Goal: Task Accomplishment & Management: Manage account settings

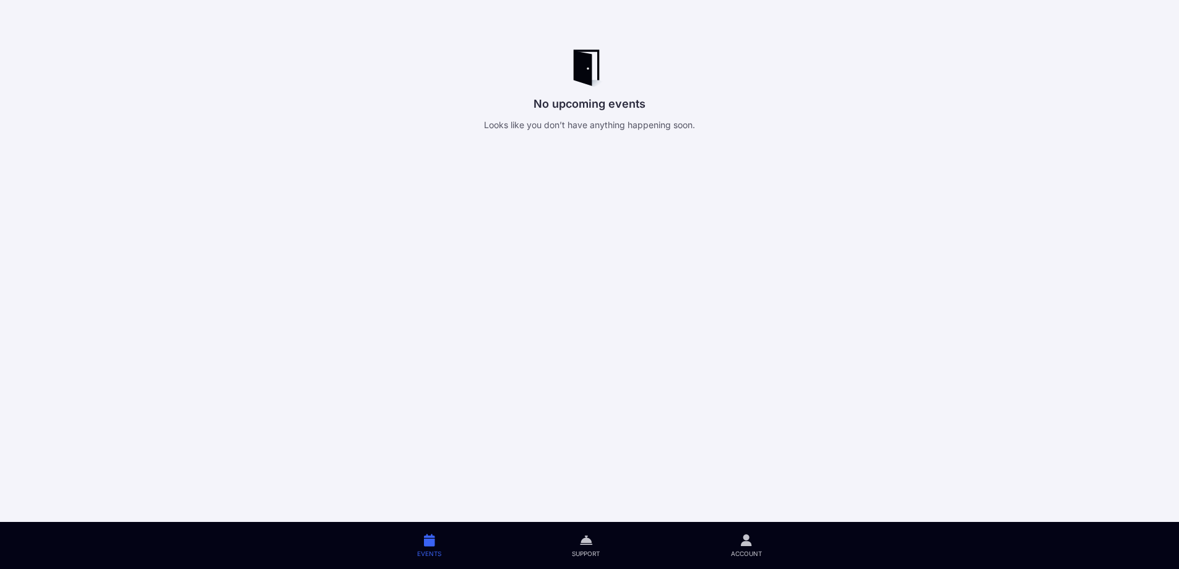
click at [584, 535] on icon at bounding box center [586, 540] width 12 height 14
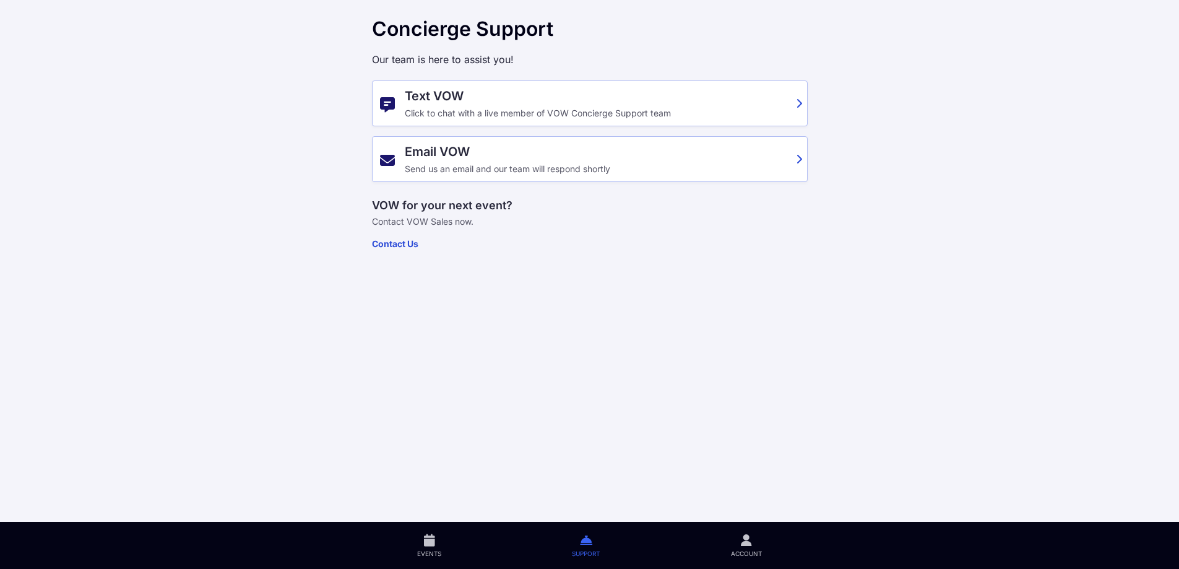
click at [520, 172] on div "Send us an email and our team will respond shortly" at bounding box center [597, 169] width 384 height 10
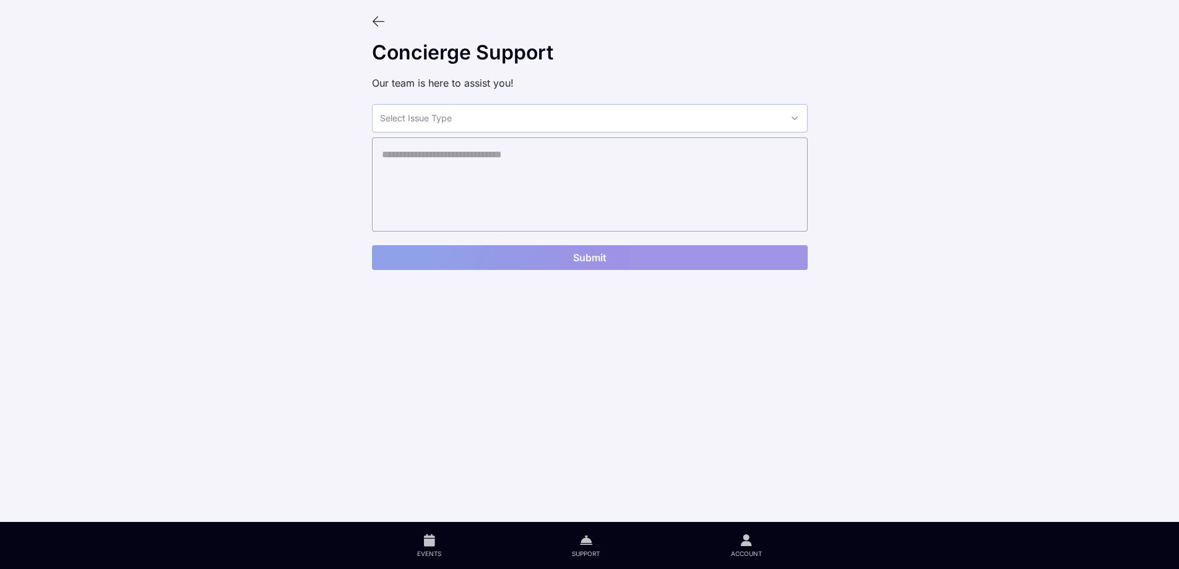
click at [478, 128] on div "Select Issue Type" at bounding box center [590, 118] width 436 height 28
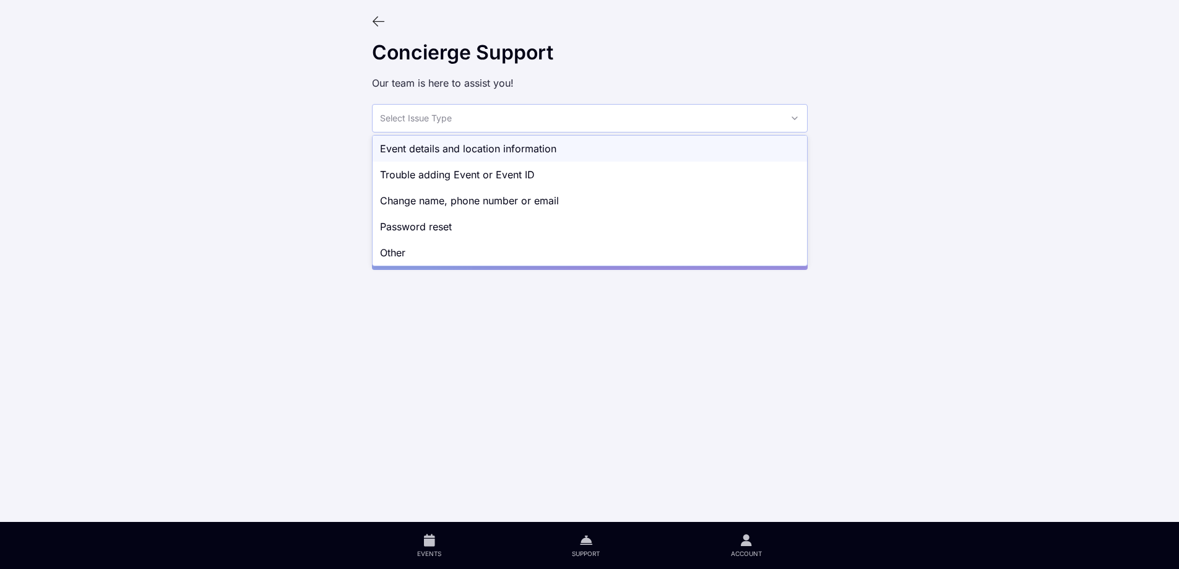
click at [498, 160] on div "Event details and location information" at bounding box center [590, 149] width 435 height 26
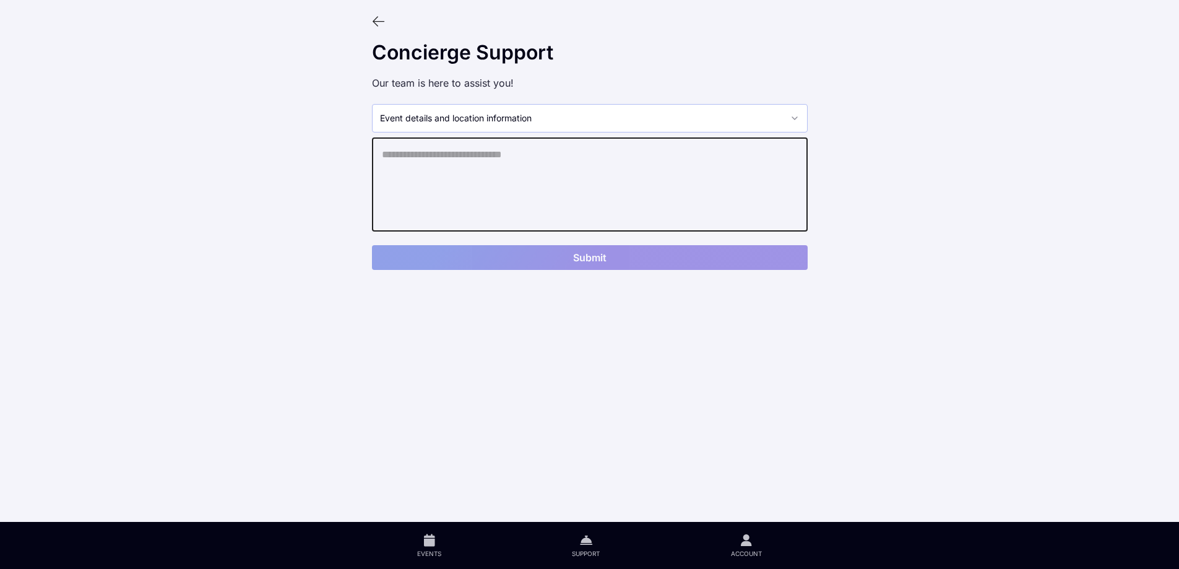
click at [493, 179] on textarea at bounding box center [590, 184] width 436 height 94
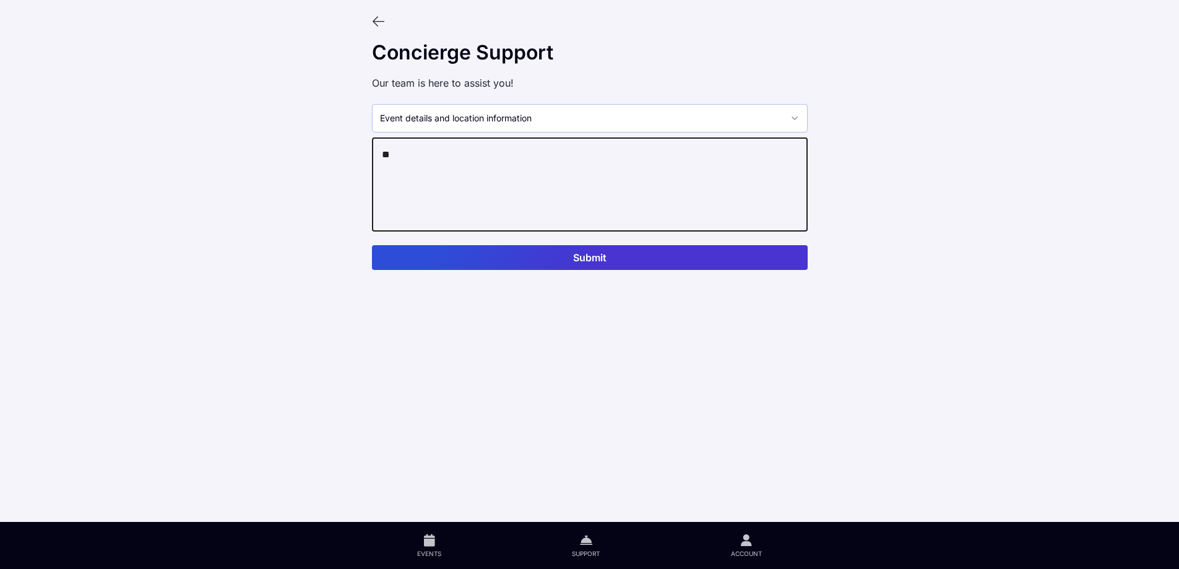
type textarea "*"
type textarea "**********"
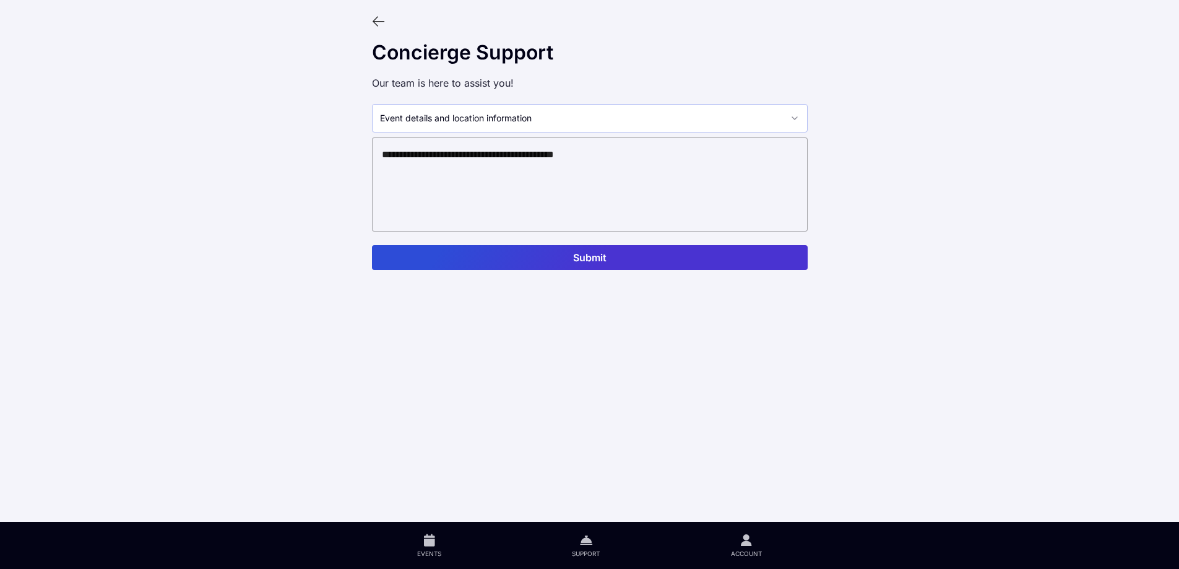
click at [383, 20] on icon at bounding box center [379, 22] width 14 height 14
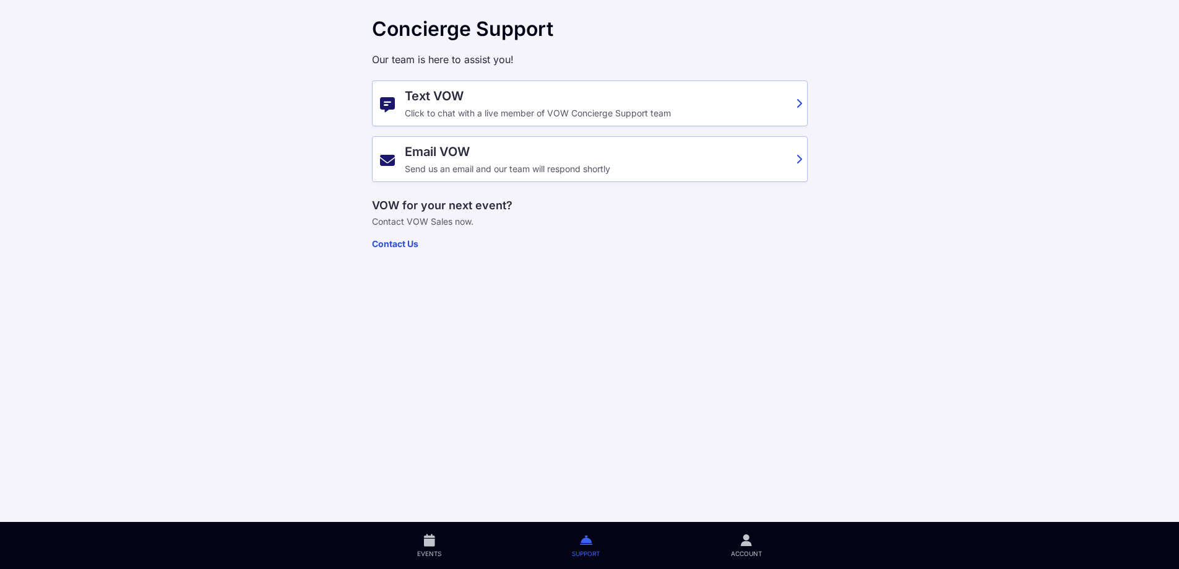
click at [441, 560] on link "Events" at bounding box center [429, 545] width 155 height 47
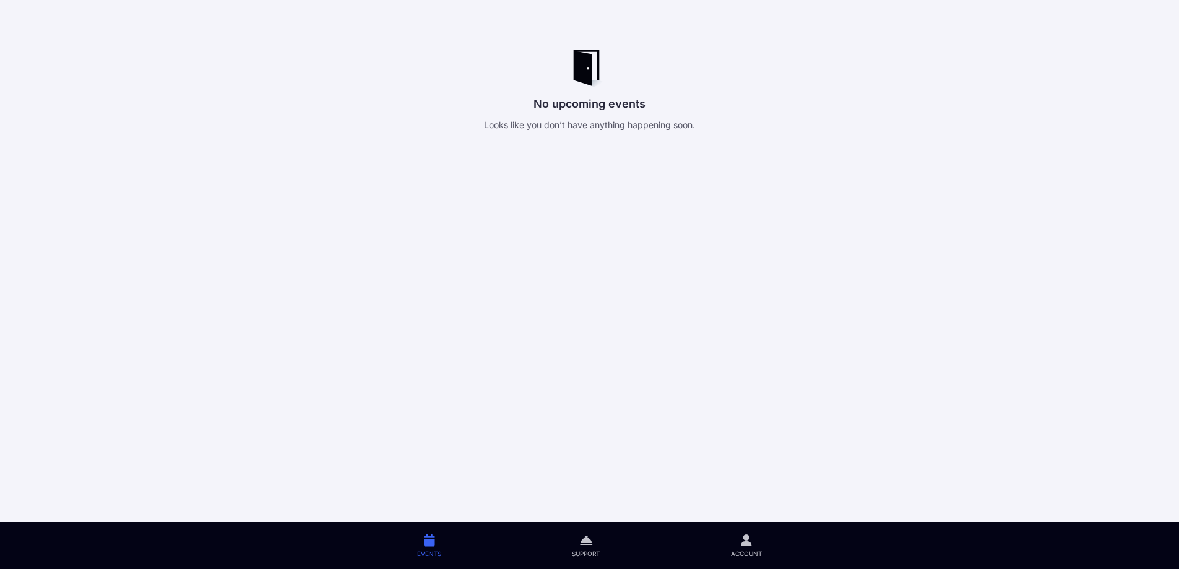
click at [756, 550] on span "Account" at bounding box center [746, 553] width 31 height 9
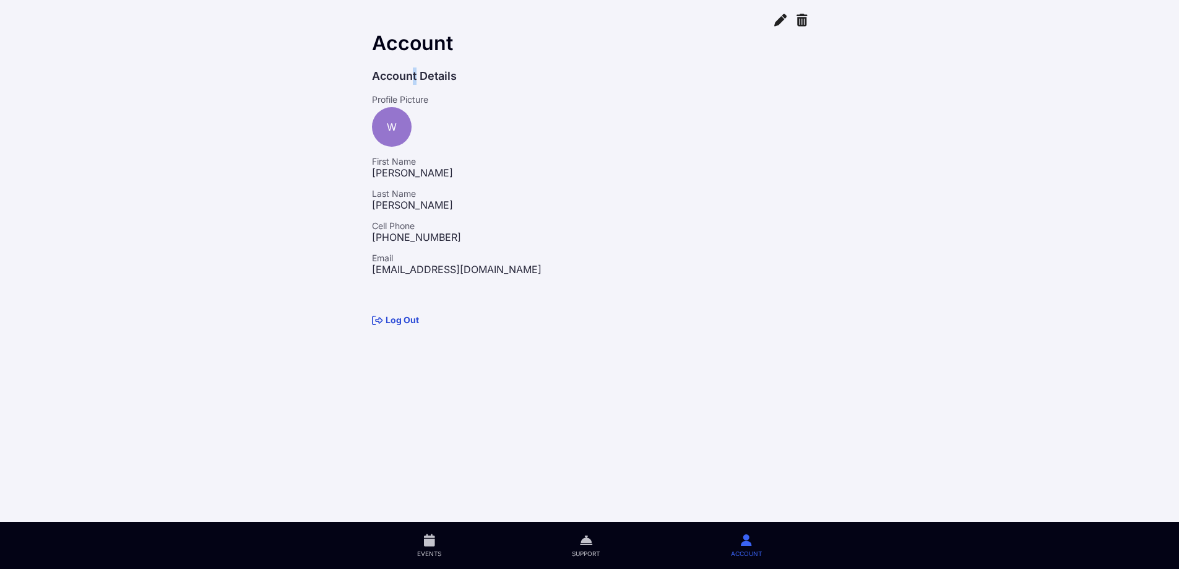
drag, startPoint x: 409, startPoint y: 77, endPoint x: 451, endPoint y: 68, distance: 43.0
click at [413, 76] on p "Account Details" at bounding box center [590, 75] width 436 height 17
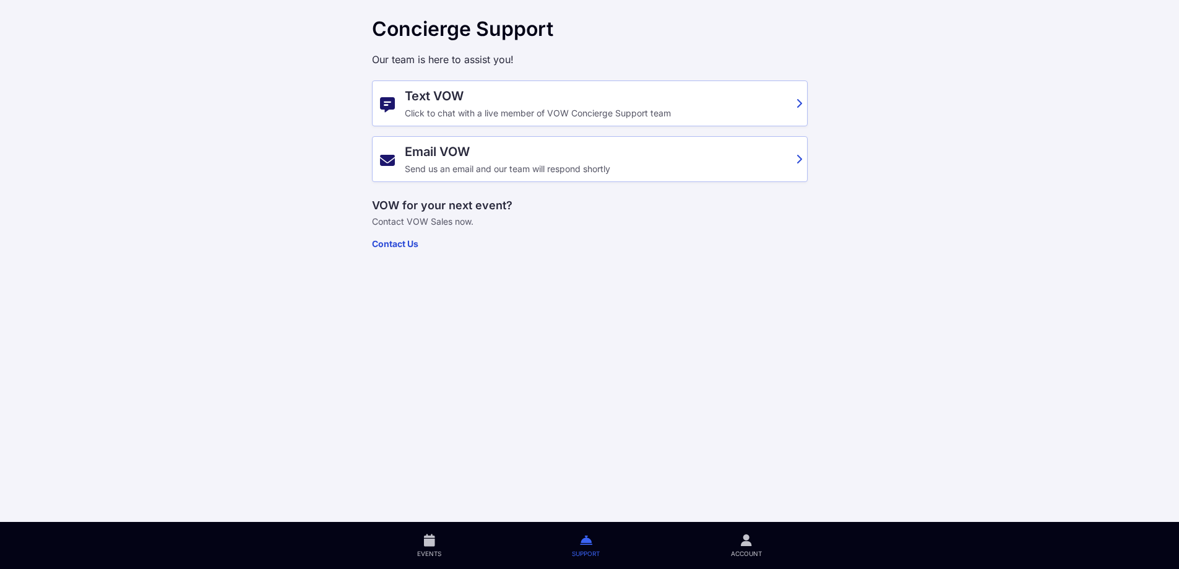
click at [534, 116] on div "Click to chat with a live member of VOW Concierge Support team" at bounding box center [597, 113] width 384 height 10
click at [762, 553] on span "Account" at bounding box center [746, 553] width 31 height 9
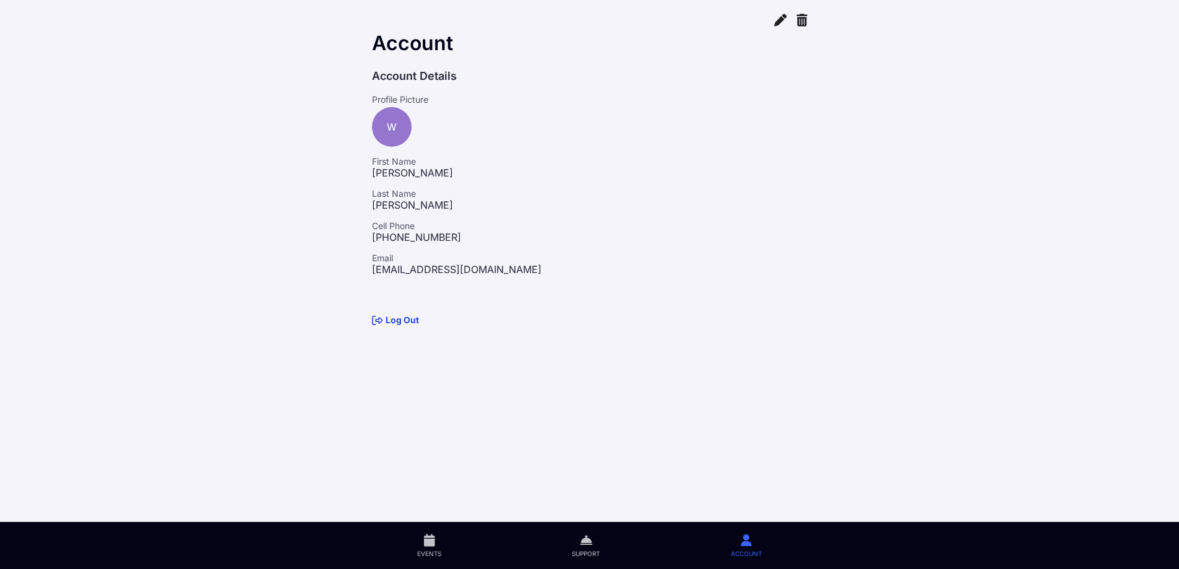
click at [776, 21] on icon at bounding box center [780, 19] width 12 height 14
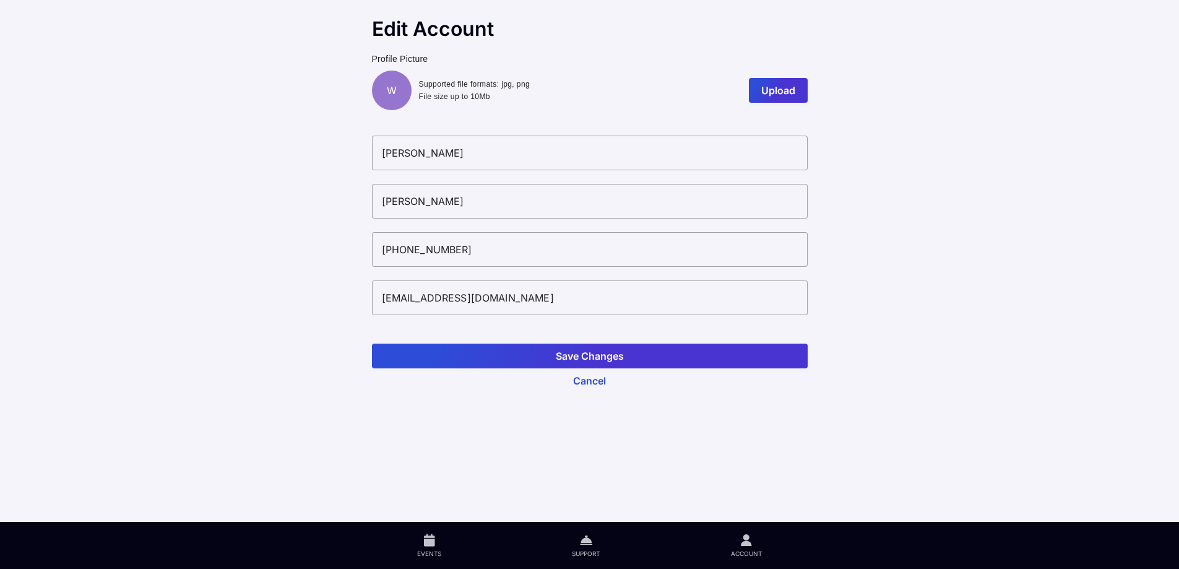
click at [599, 386] on button "Cancel" at bounding box center [590, 380] width 436 height 25
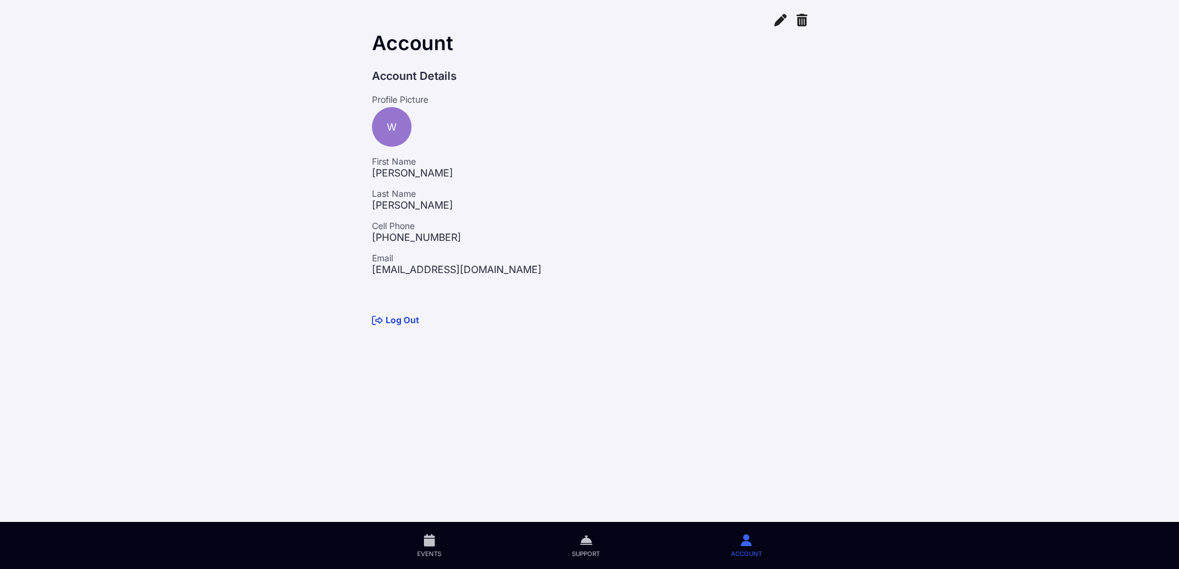
click at [401, 330] on div "Account Details Profile Picture W First Name William Last Name Cuthbertson Cell…" at bounding box center [590, 197] width 456 height 279
click at [403, 324] on link "Log Out" at bounding box center [395, 319] width 47 height 11
